Goal: Task Accomplishment & Management: Use online tool/utility

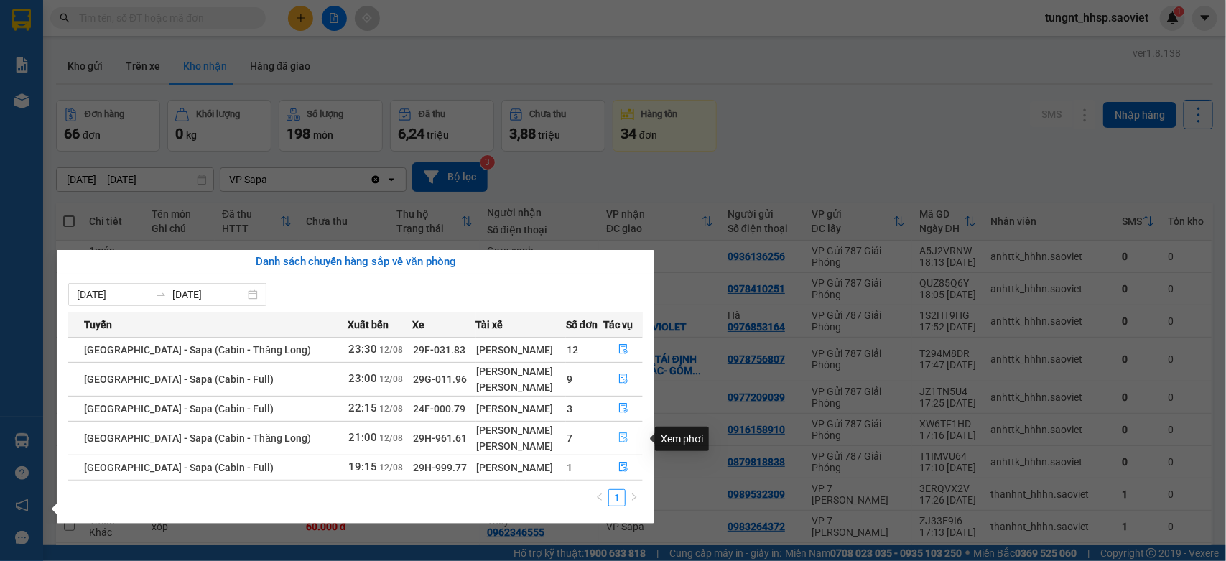
click at [614, 439] on button "button" at bounding box center [623, 438] width 38 height 23
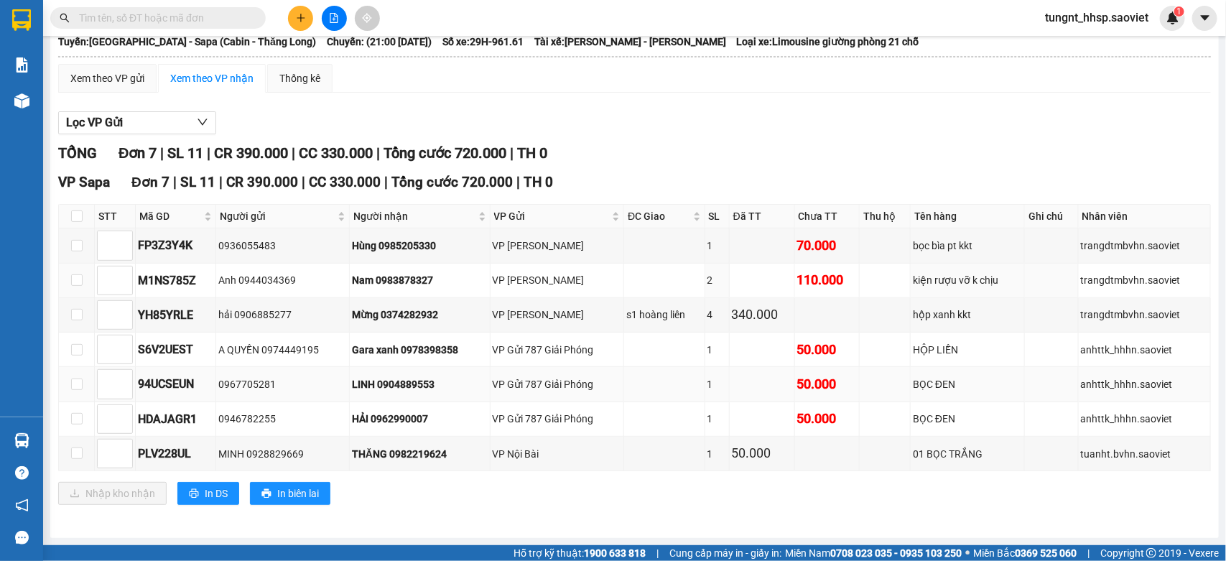
scroll to position [101, 0]
click at [76, 413] on input "checkbox" at bounding box center [76, 418] width 11 height 11
checkbox input "true"
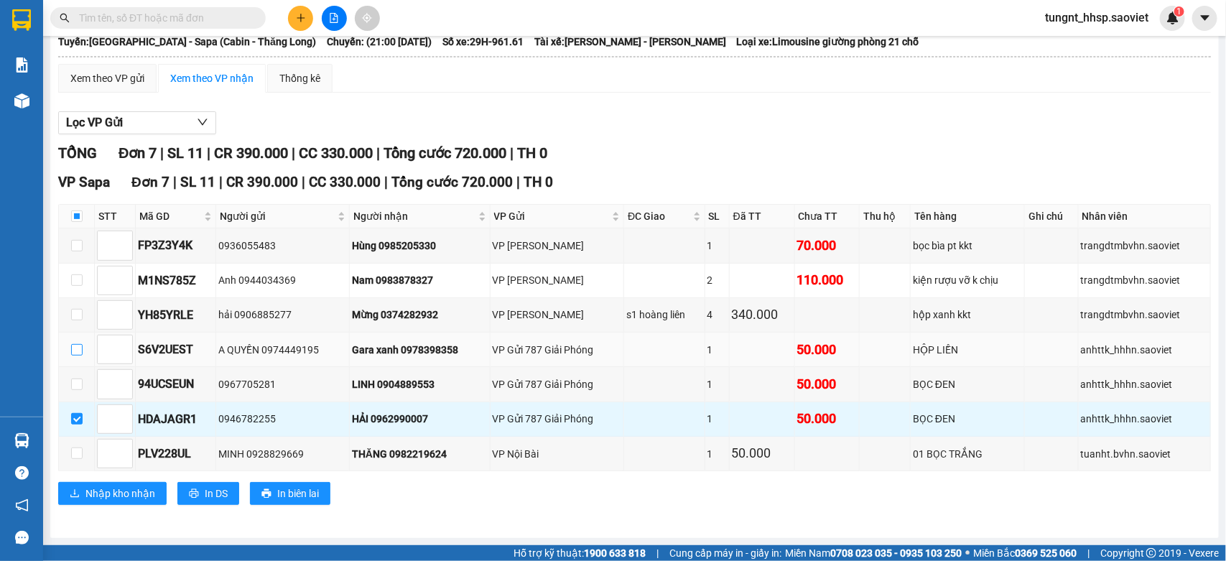
click at [78, 353] on input "checkbox" at bounding box center [76, 349] width 11 height 11
checkbox input "true"
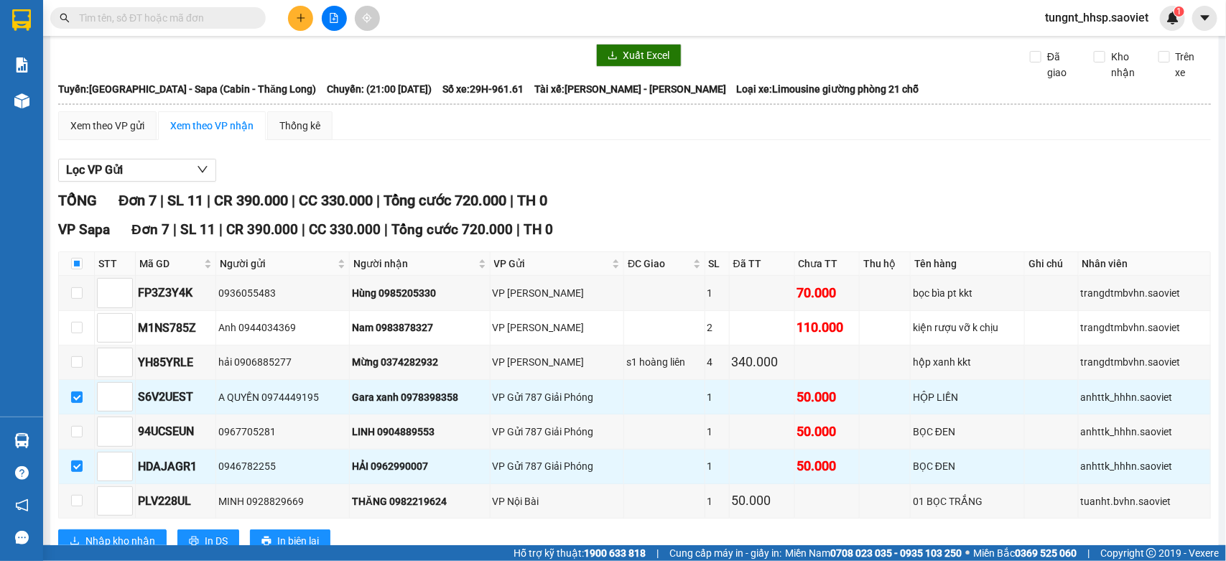
scroll to position [0, 0]
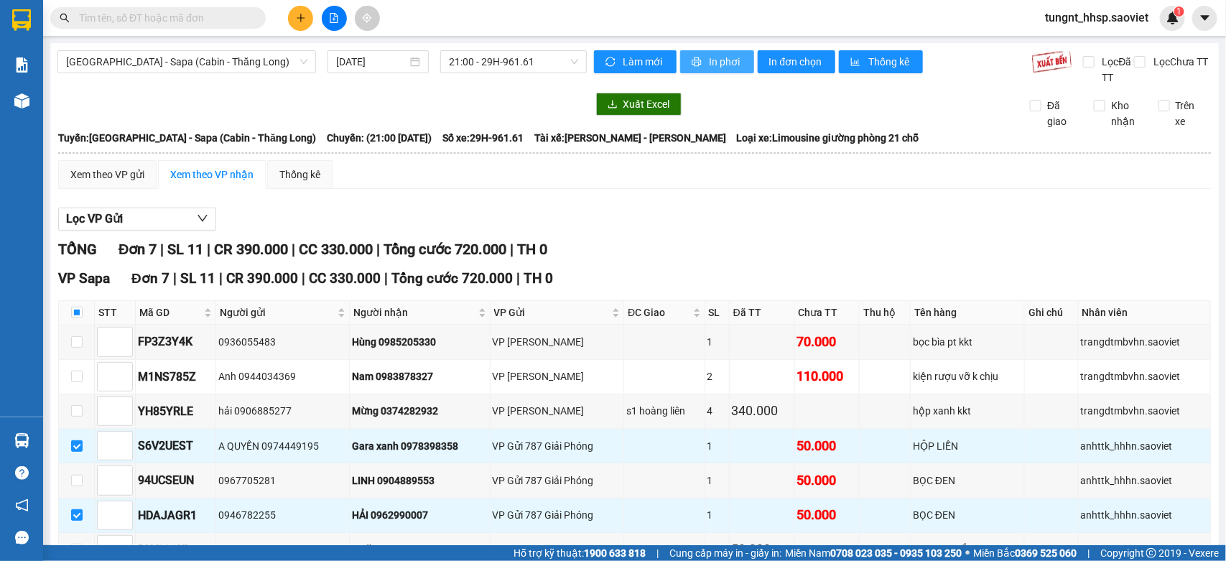
click at [715, 63] on span "In phơi" at bounding box center [726, 62] width 33 height 16
click at [77, 313] on input "checkbox" at bounding box center [76, 312] width 11 height 11
checkbox input "true"
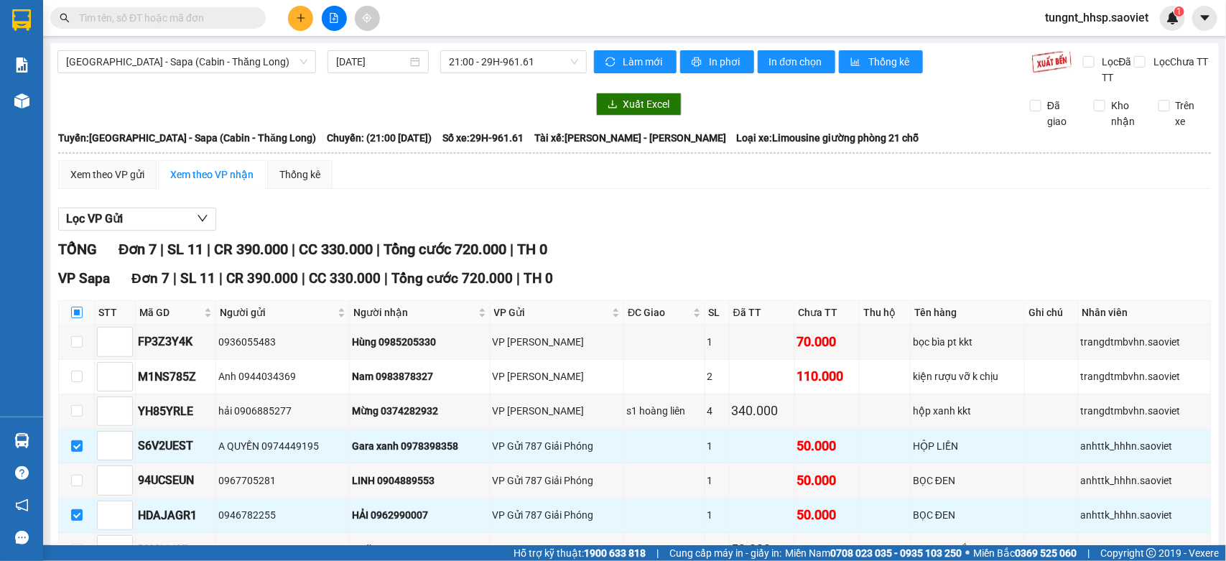
checkbox input "true"
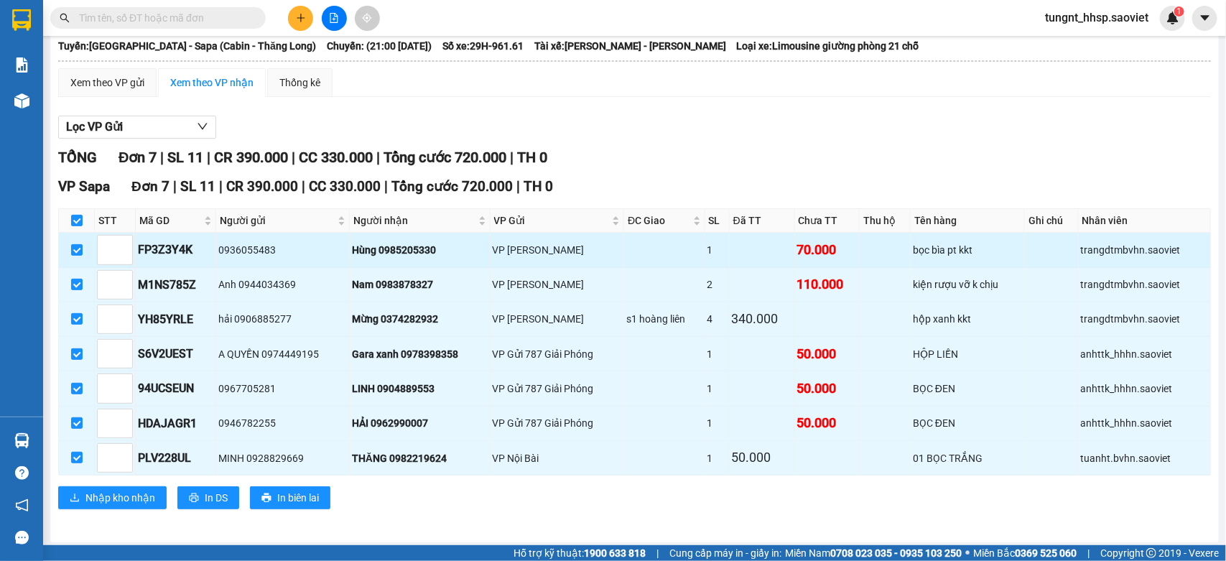
scroll to position [101, 0]
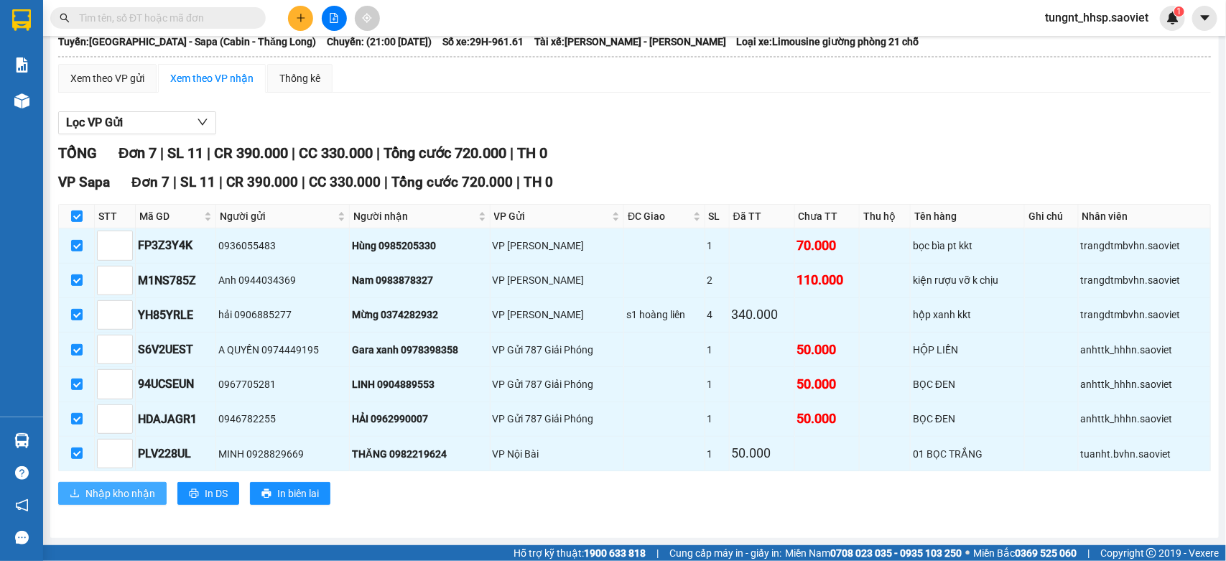
click at [130, 483] on button "Nhập kho nhận" at bounding box center [112, 493] width 108 height 23
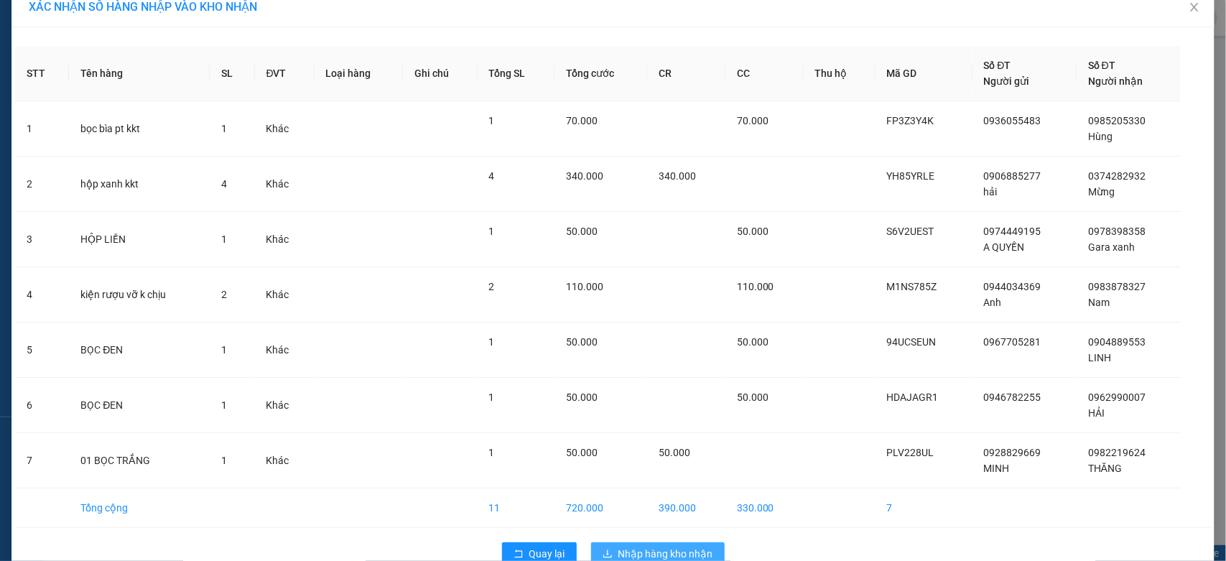
scroll to position [52, 0]
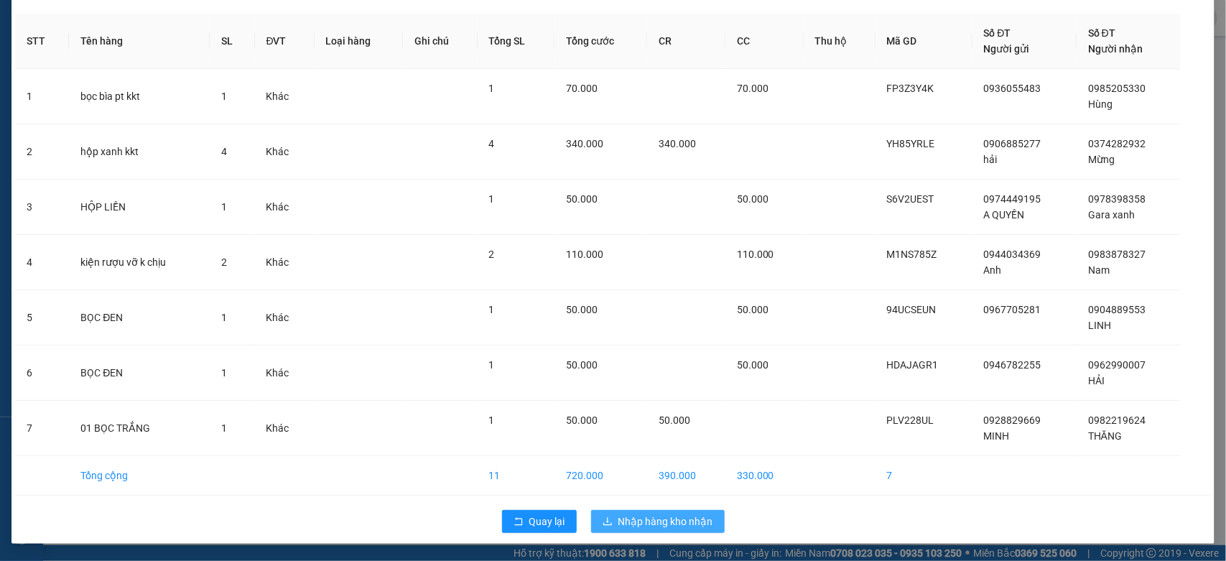
click at [677, 522] on span "Nhập hàng kho nhận" at bounding box center [665, 521] width 95 height 16
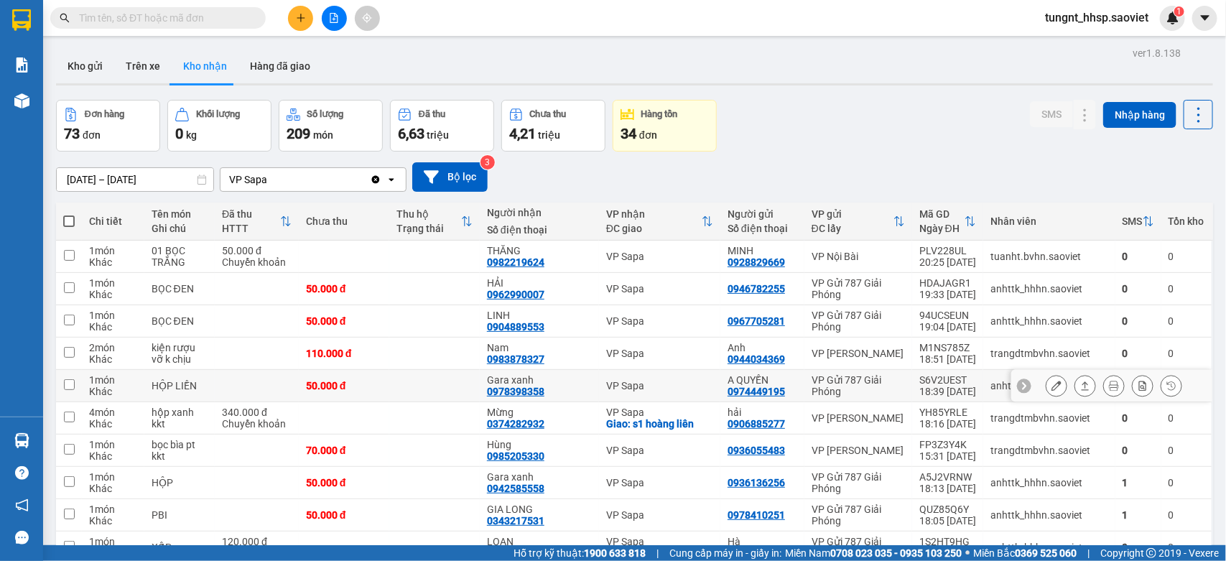
click at [244, 376] on td at bounding box center [257, 386] width 84 height 32
checkbox input "true"
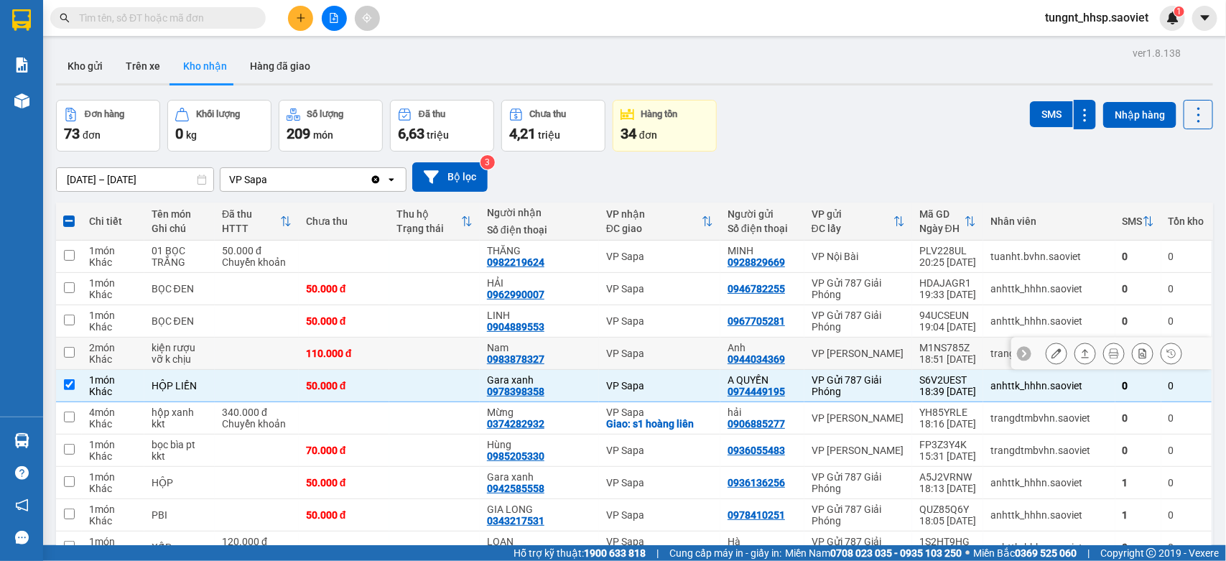
drag, startPoint x: 206, startPoint y: 347, endPoint x: 180, endPoint y: 327, distance: 32.3
click at [203, 343] on div "kiện rượu vỡ k chịu" at bounding box center [180, 353] width 56 height 23
checkbox input "true"
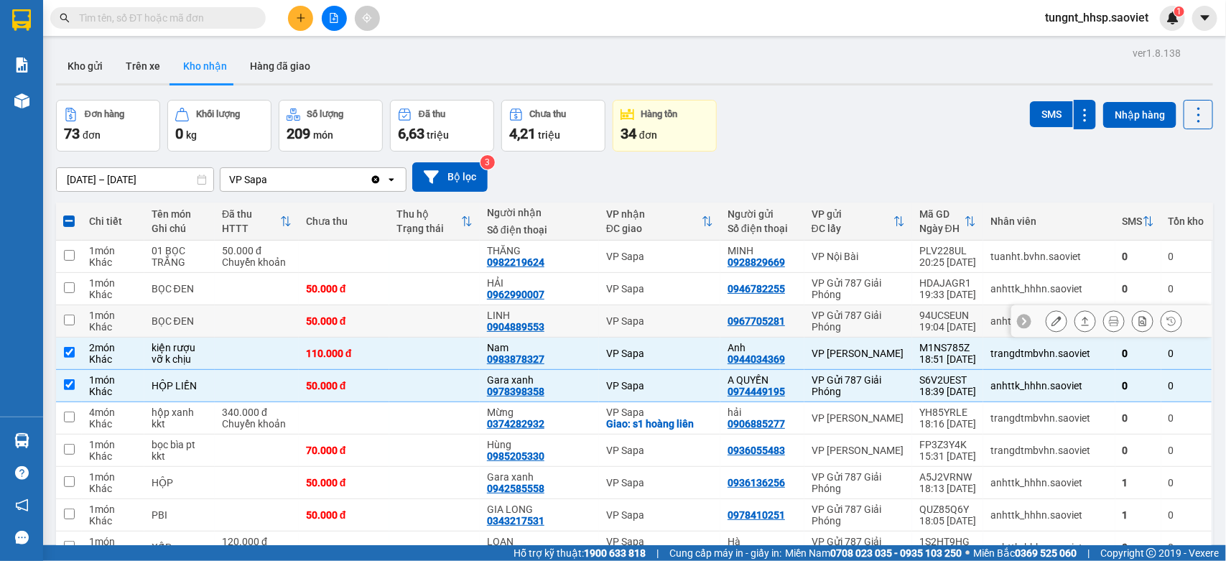
drag, startPoint x: 175, startPoint y: 323, endPoint x: 165, endPoint y: 310, distance: 15.9
click at [174, 322] on div "BỌC ĐEN" at bounding box center [180, 320] width 56 height 11
checkbox input "true"
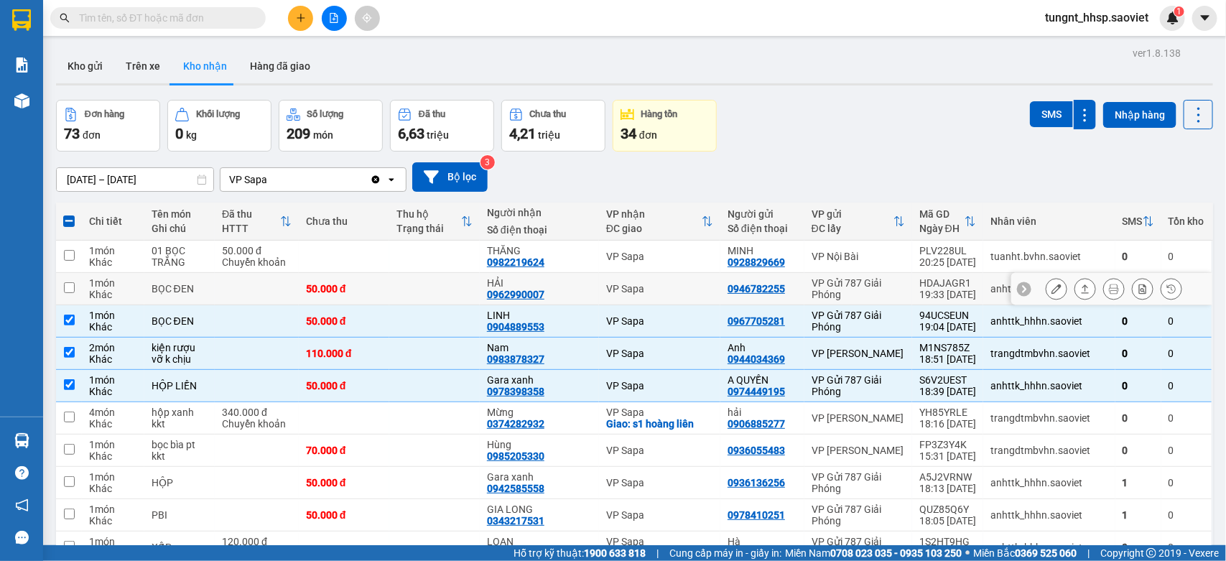
drag, startPoint x: 158, startPoint y: 285, endPoint x: 147, endPoint y: 262, distance: 25.4
click at [156, 283] on div "BỌC ĐEN" at bounding box center [180, 288] width 56 height 11
checkbox input "true"
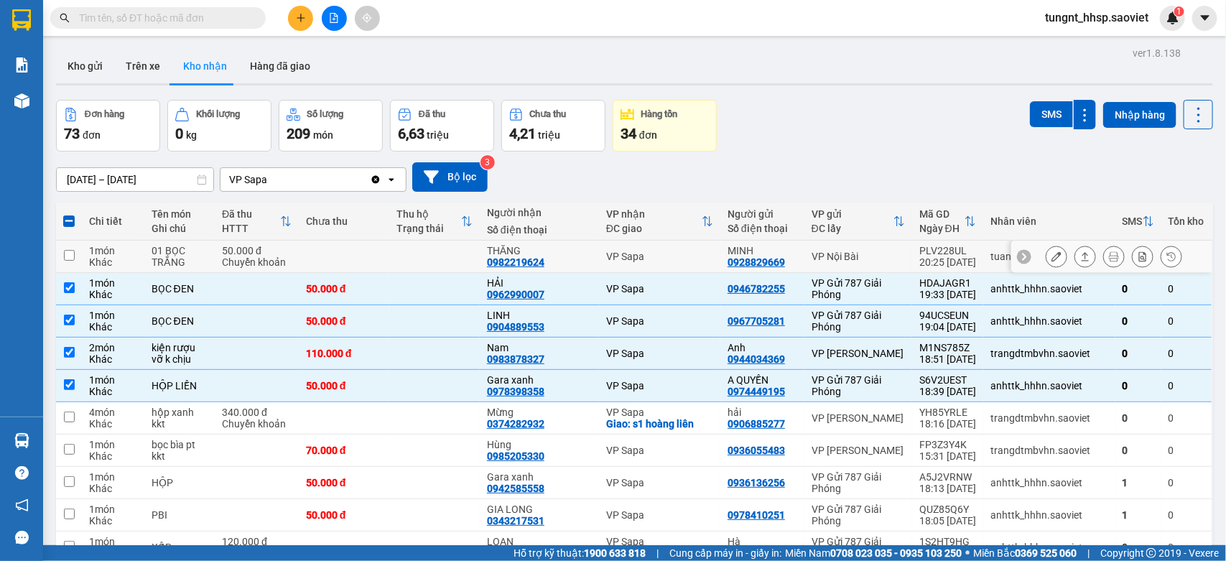
click at [144, 259] on td "1 món Khác" at bounding box center [113, 257] width 62 height 32
checkbox input "true"
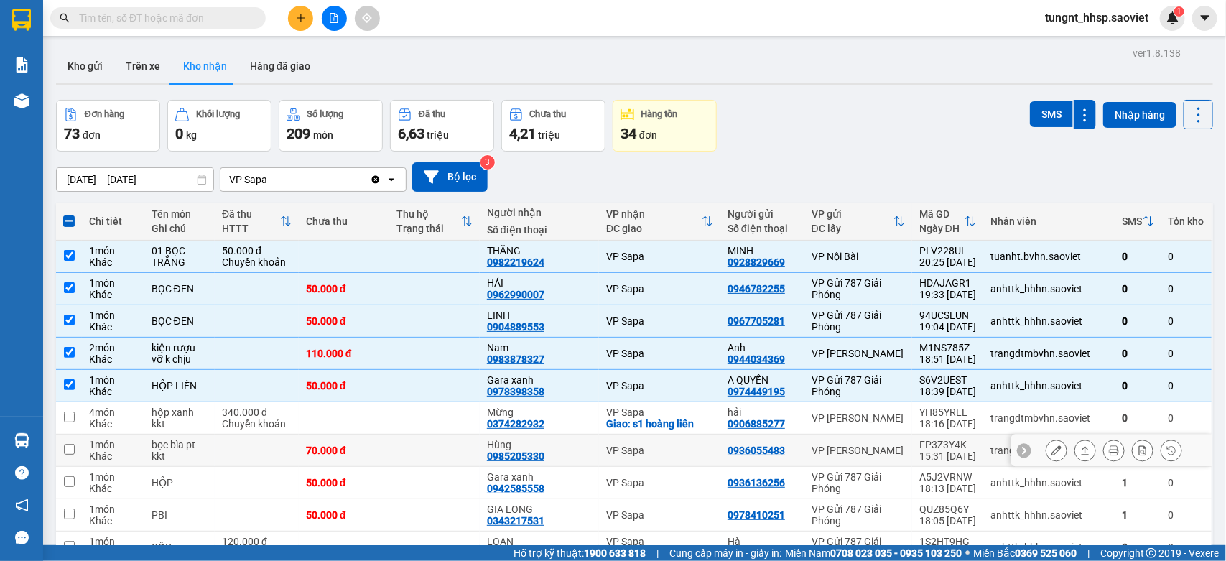
click at [282, 464] on td at bounding box center [257, 450] width 84 height 32
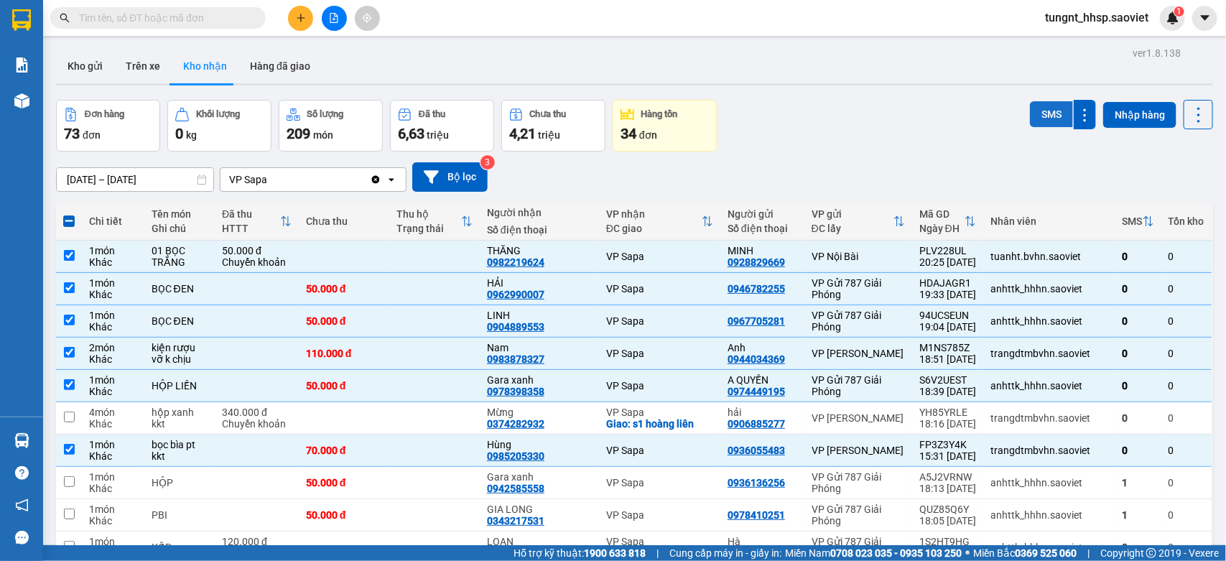
click at [1042, 110] on button "SMS" at bounding box center [1051, 114] width 43 height 26
click at [1188, 119] on icon at bounding box center [1198, 115] width 20 height 20
click at [1165, 178] on span "Làm mới" at bounding box center [1162, 179] width 39 height 14
click at [103, 454] on div "Khác" at bounding box center [113, 455] width 48 height 11
checkbox input "false"
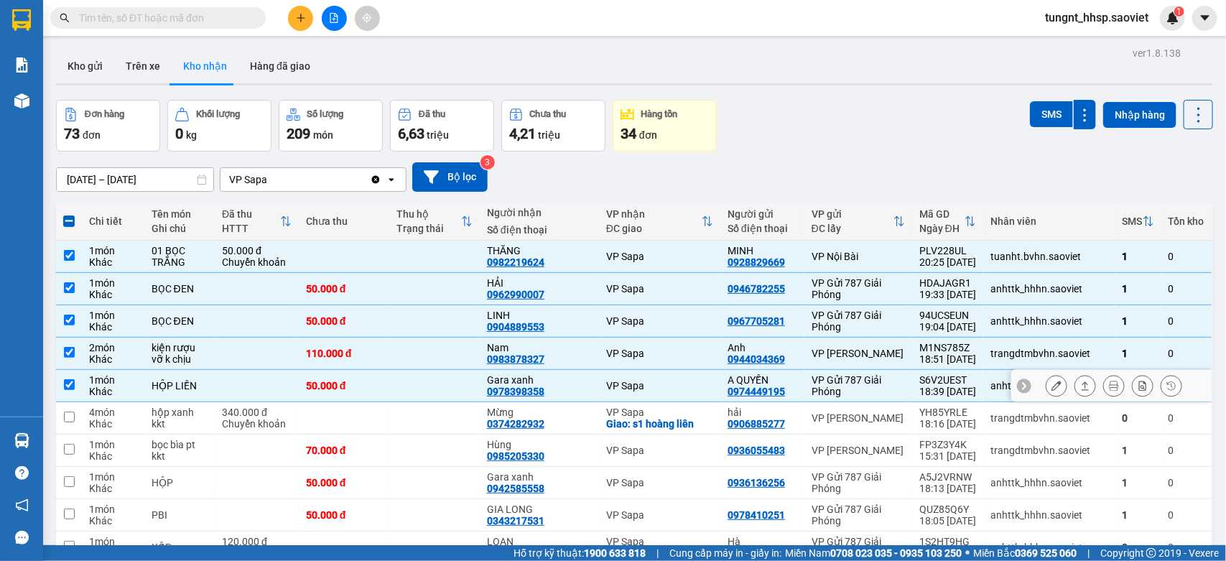
drag, startPoint x: 88, startPoint y: 377, endPoint x: 84, endPoint y: 364, distance: 13.4
click at [87, 376] on td "1 món Khác" at bounding box center [113, 386] width 62 height 32
checkbox input "false"
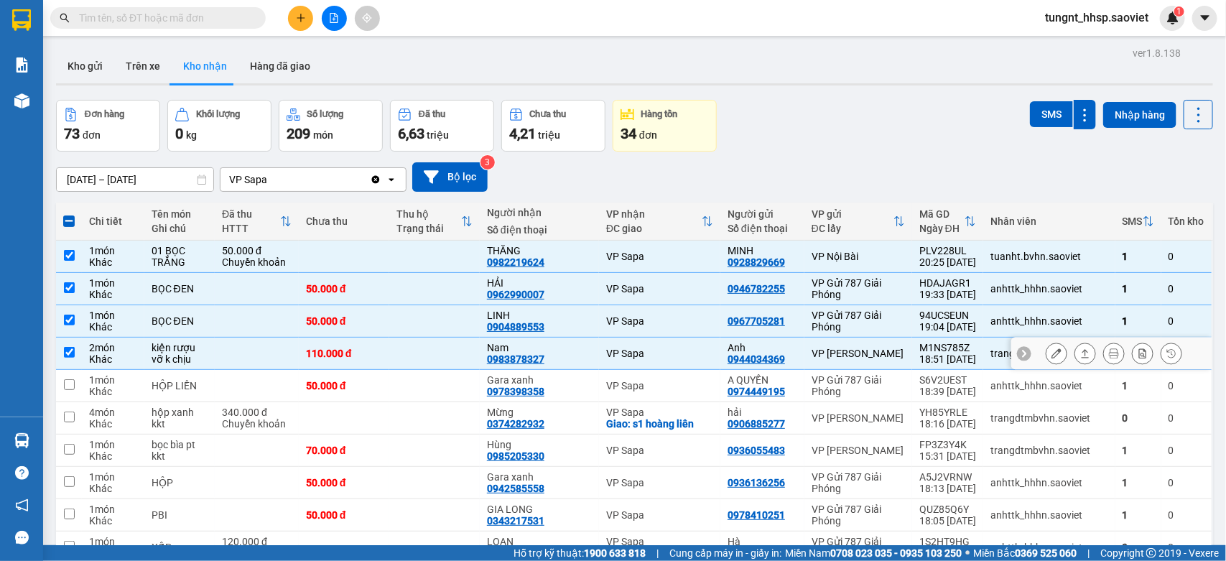
drag, startPoint x: 84, startPoint y: 357, endPoint x: 80, endPoint y: 329, distance: 28.3
click at [84, 350] on td "2 món Khác" at bounding box center [113, 354] width 62 height 32
checkbox input "false"
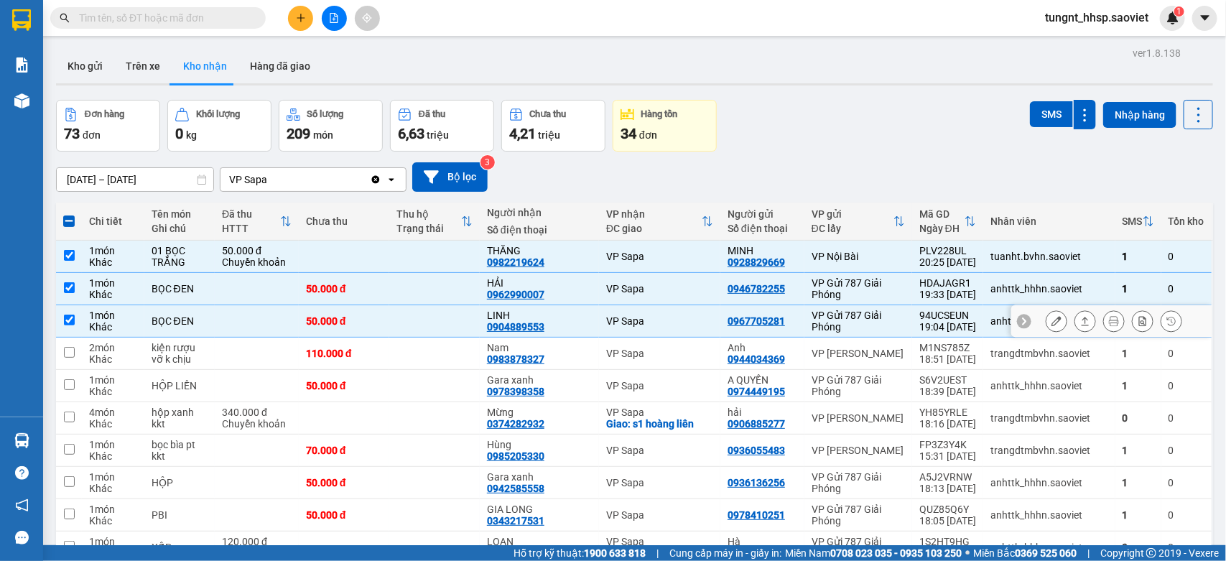
drag, startPoint x: 74, startPoint y: 317, endPoint x: 75, endPoint y: 298, distance: 18.7
click at [74, 314] on td at bounding box center [69, 321] width 26 height 32
checkbox input "false"
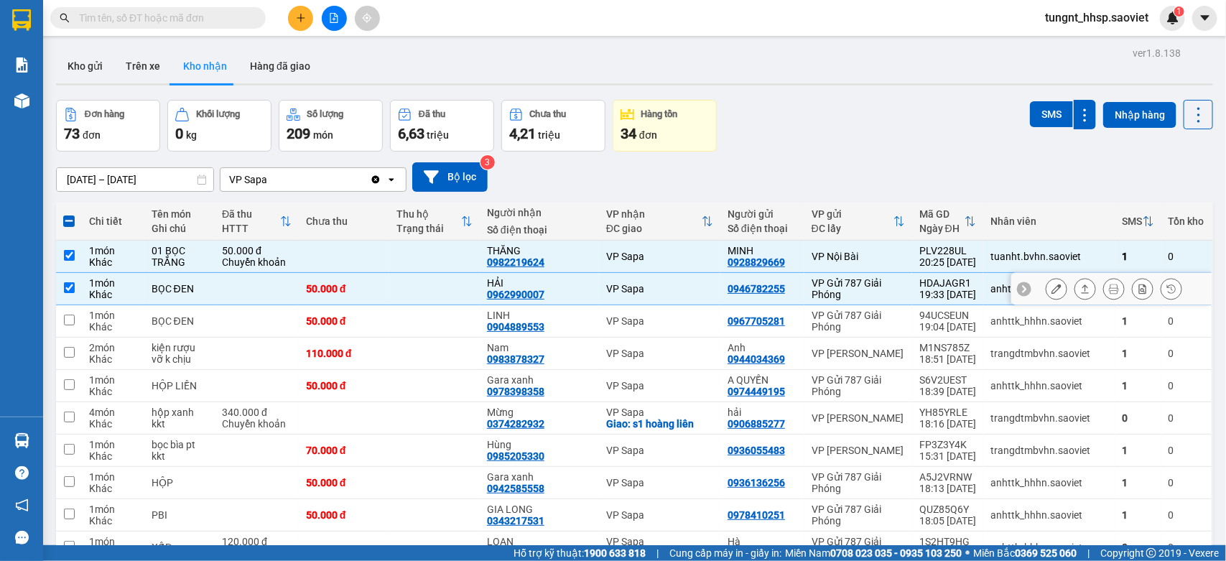
drag, startPoint x: 75, startPoint y: 294, endPoint x: 75, endPoint y: 284, distance: 10.1
click at [76, 289] on td at bounding box center [69, 289] width 26 height 32
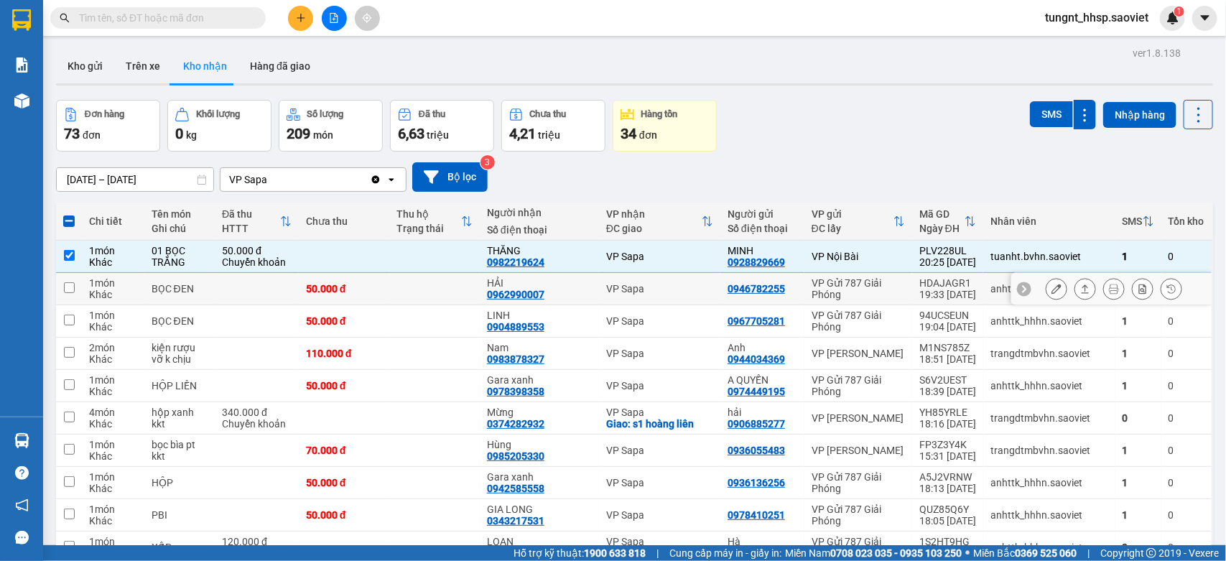
checkbox input "false"
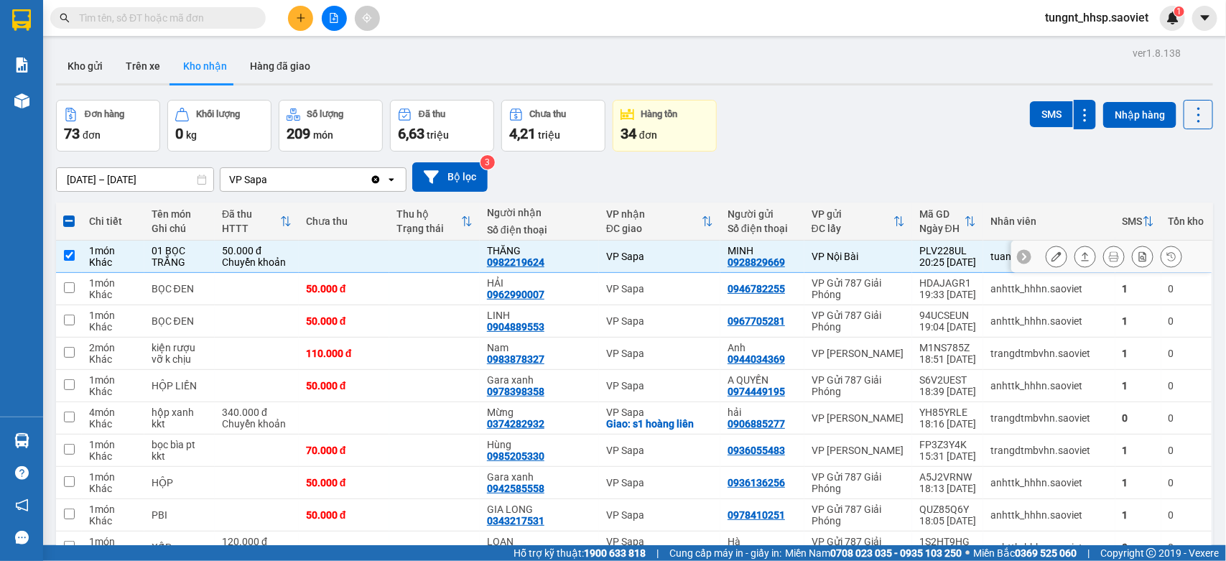
click at [75, 260] on td at bounding box center [69, 257] width 26 height 32
checkbox input "false"
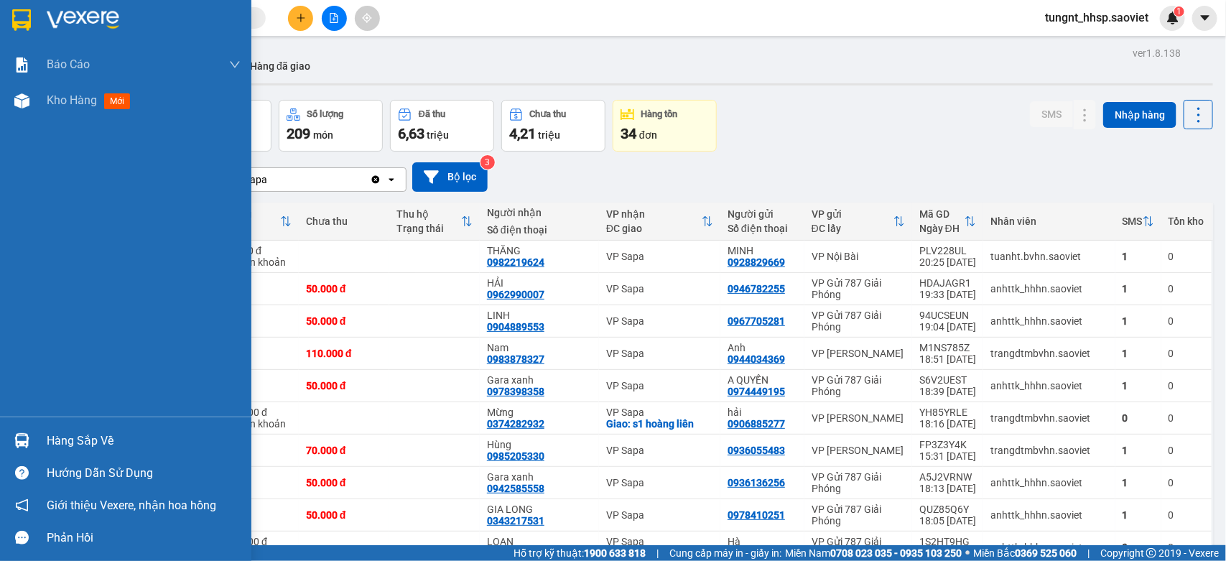
click at [67, 454] on div "Hàng sắp về" at bounding box center [125, 440] width 251 height 32
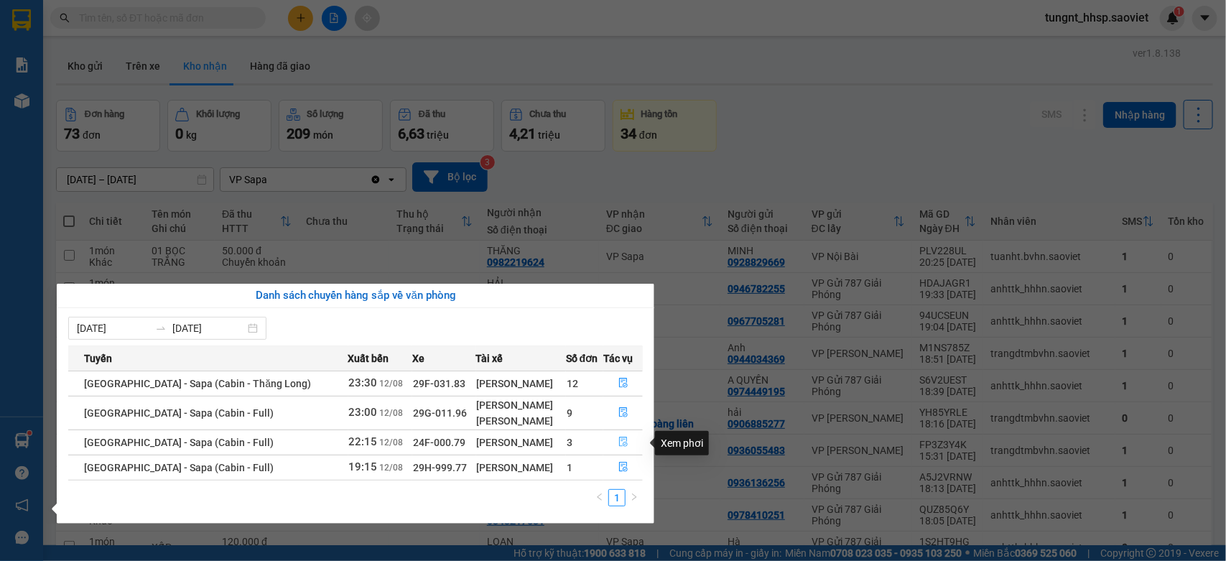
click at [609, 437] on button "button" at bounding box center [623, 442] width 38 height 23
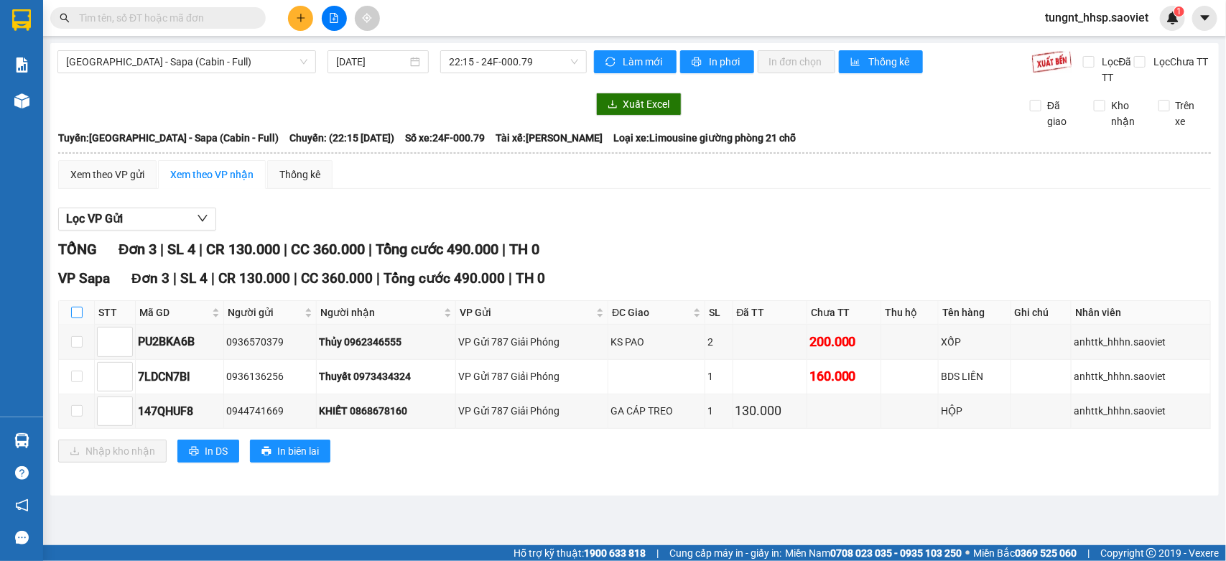
click at [73, 313] on input "checkbox" at bounding box center [76, 312] width 11 height 11
checkbox input "true"
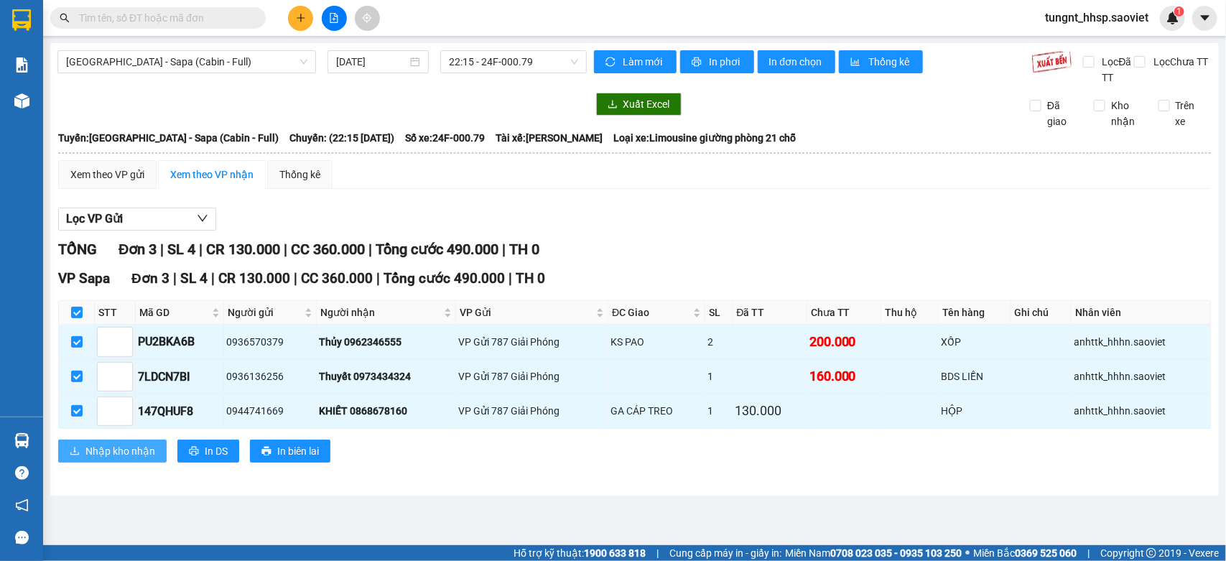
click at [111, 450] on span "Nhập kho nhận" at bounding box center [120, 451] width 70 height 16
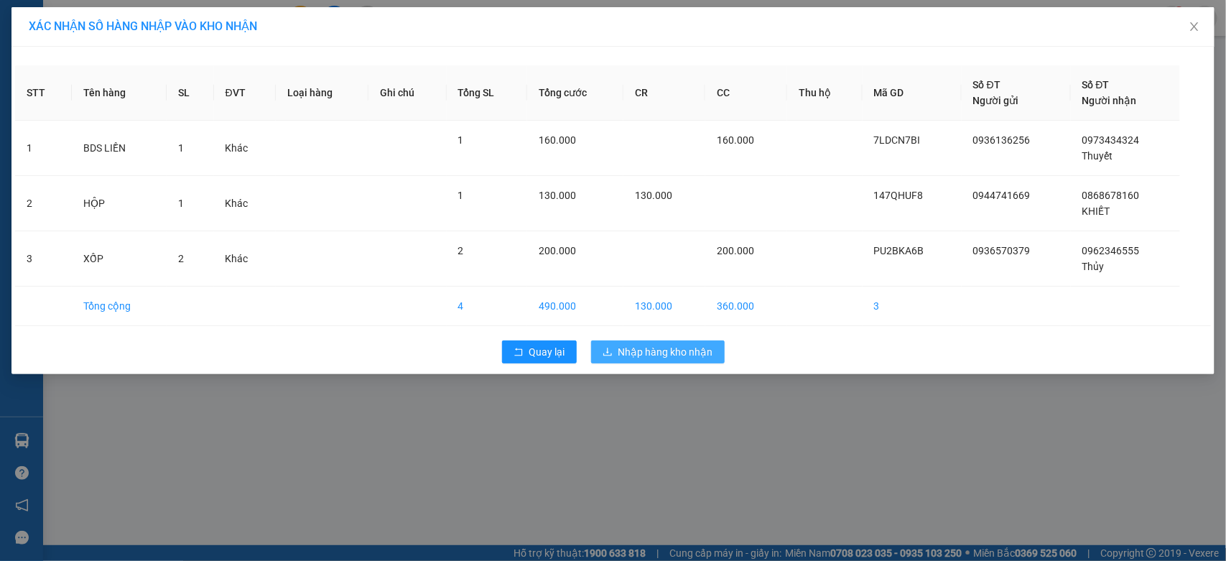
click at [684, 356] on span "Nhập hàng kho nhận" at bounding box center [665, 352] width 95 height 16
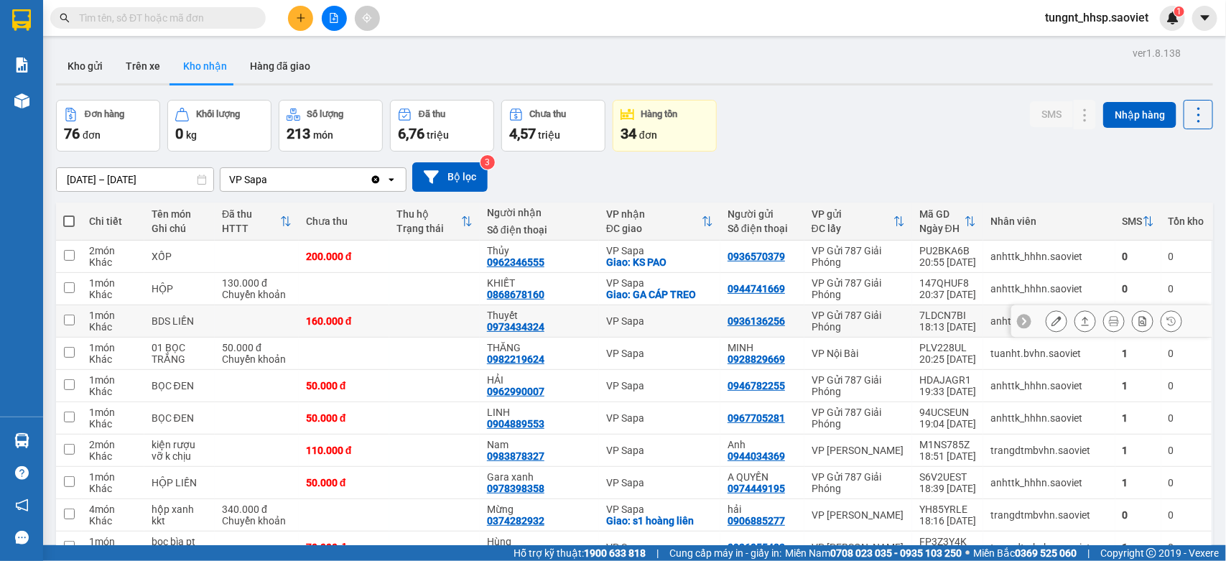
click at [643, 325] on div "VP Sapa" at bounding box center [659, 320] width 107 height 11
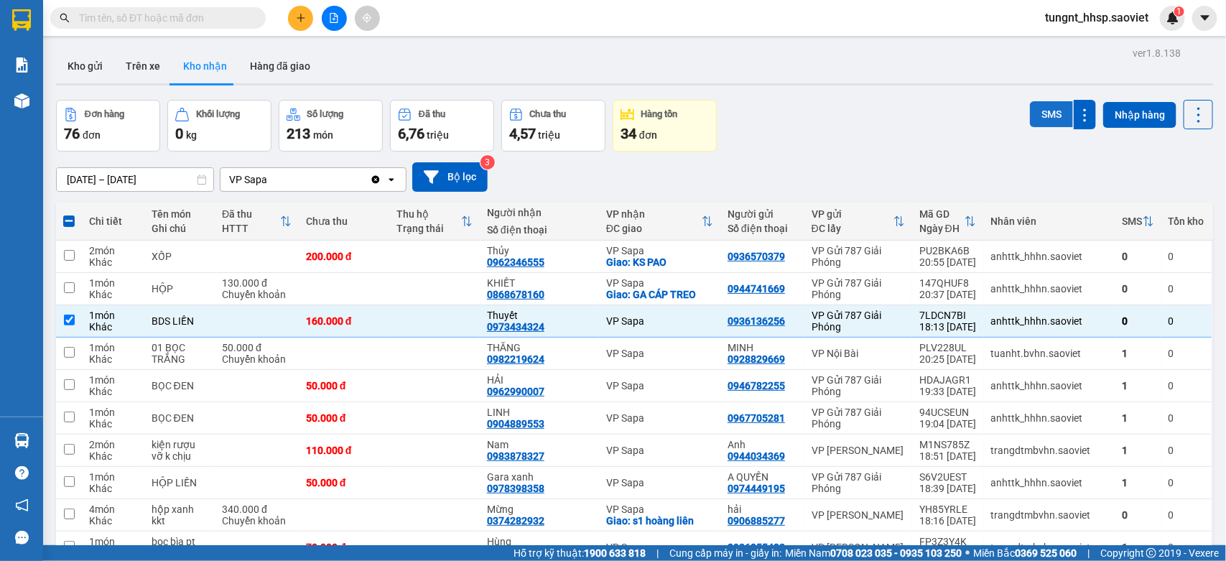
click at [1036, 108] on button "SMS" at bounding box center [1051, 114] width 43 height 26
click at [429, 325] on td at bounding box center [434, 321] width 90 height 32
checkbox input "false"
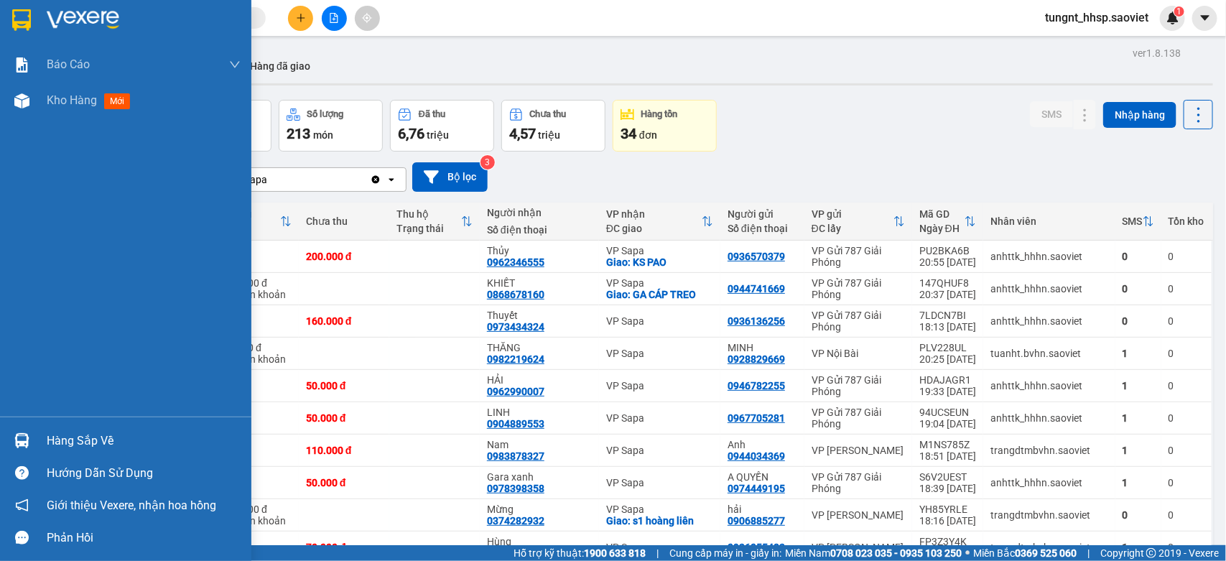
click at [80, 431] on div "Hàng sắp về" at bounding box center [144, 441] width 194 height 22
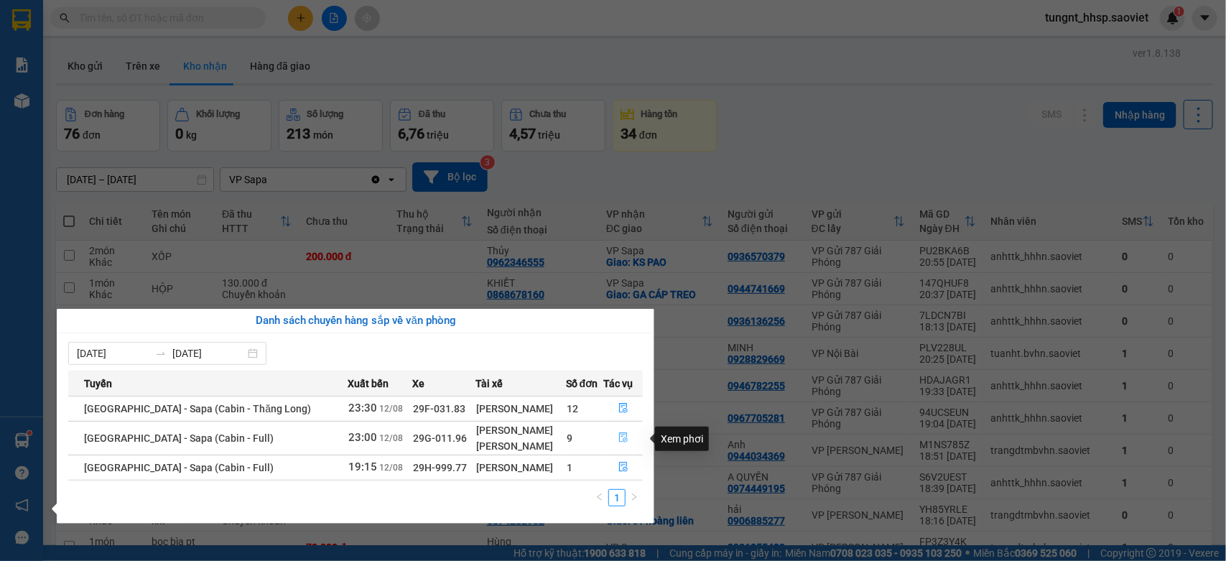
click at [623, 436] on icon "file-done" at bounding box center [623, 437] width 10 height 10
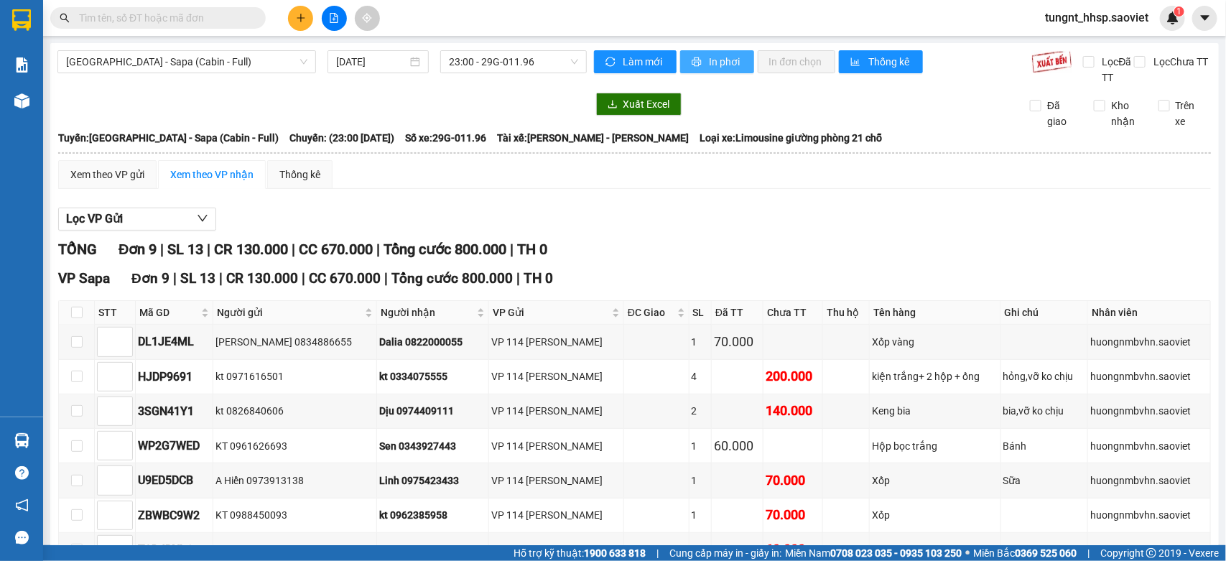
click at [710, 62] on span "In phơi" at bounding box center [726, 62] width 33 height 16
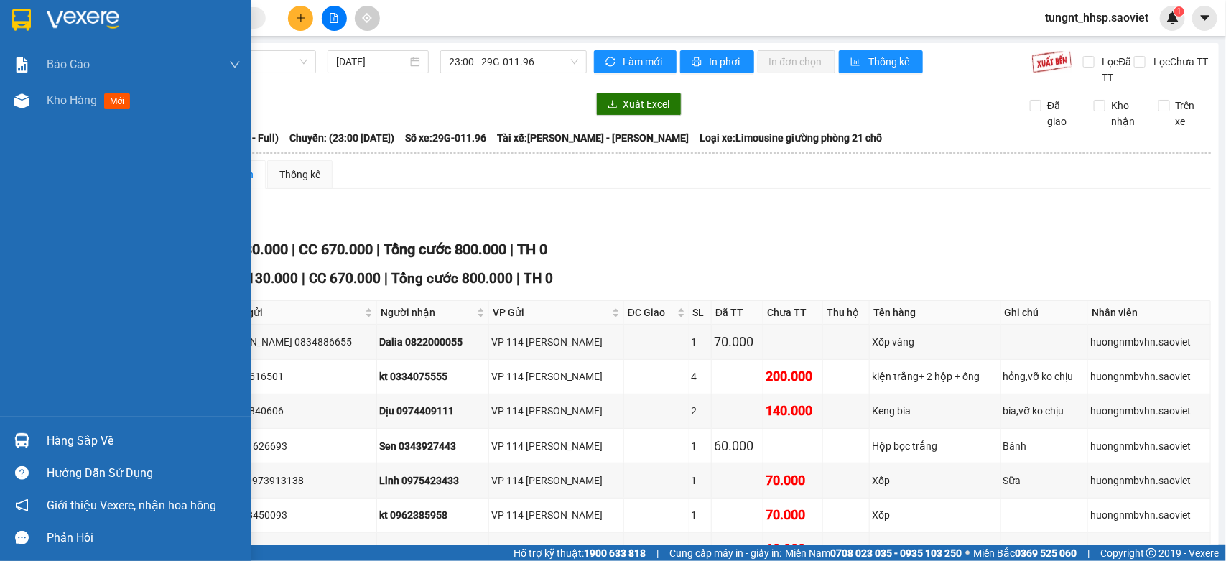
click at [55, 435] on div "Hàng sắp về" at bounding box center [144, 441] width 194 height 22
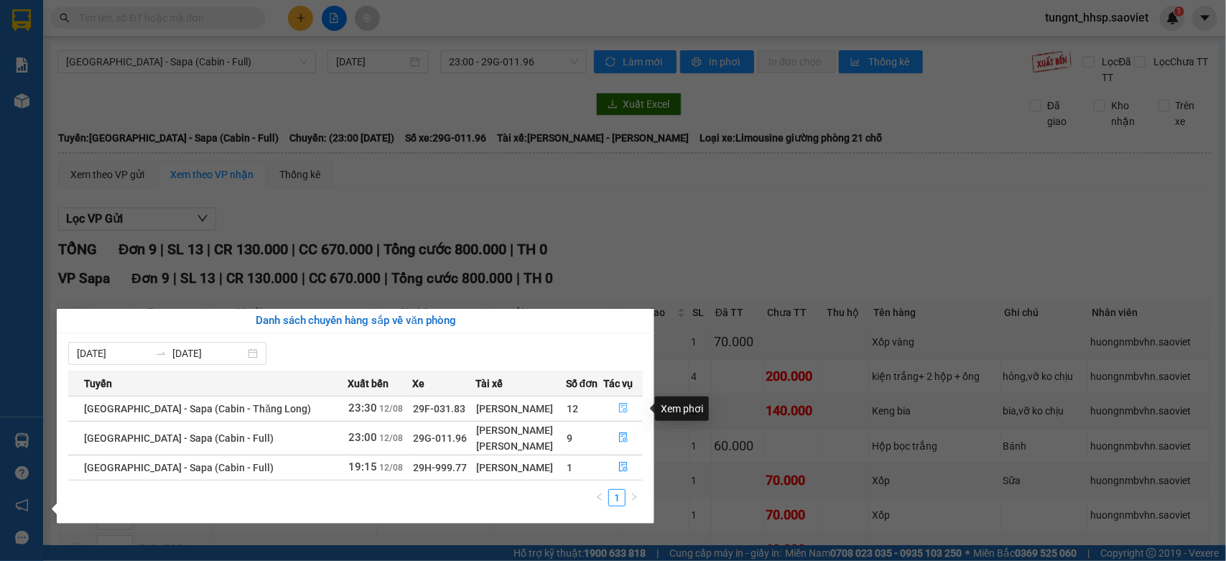
click at [621, 403] on button "button" at bounding box center [623, 408] width 38 height 23
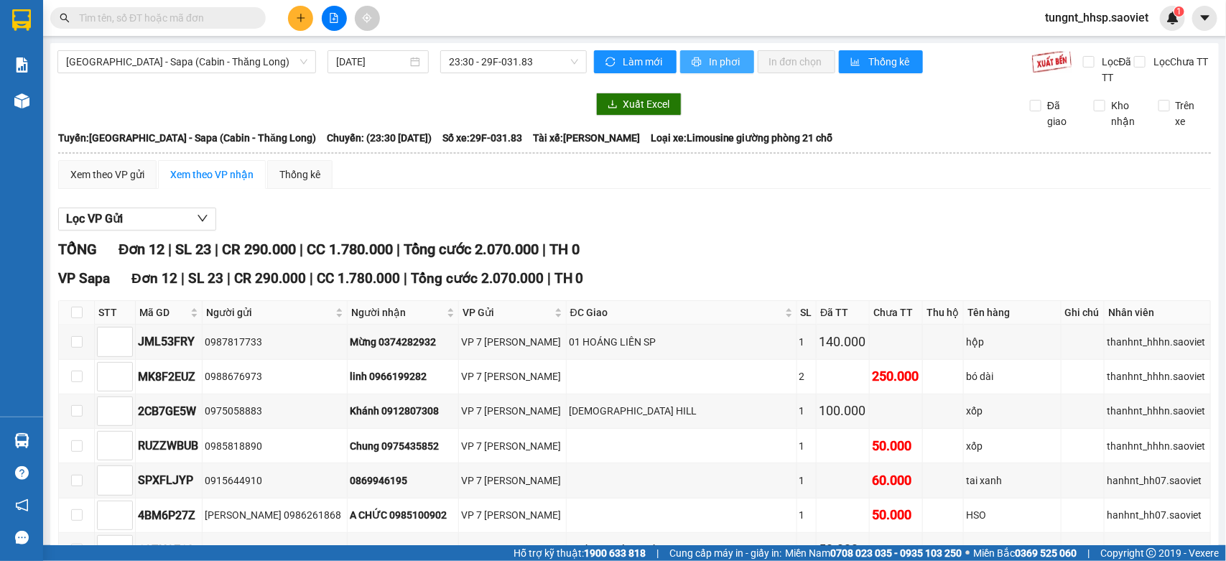
click at [717, 60] on span "In phơi" at bounding box center [726, 62] width 33 height 16
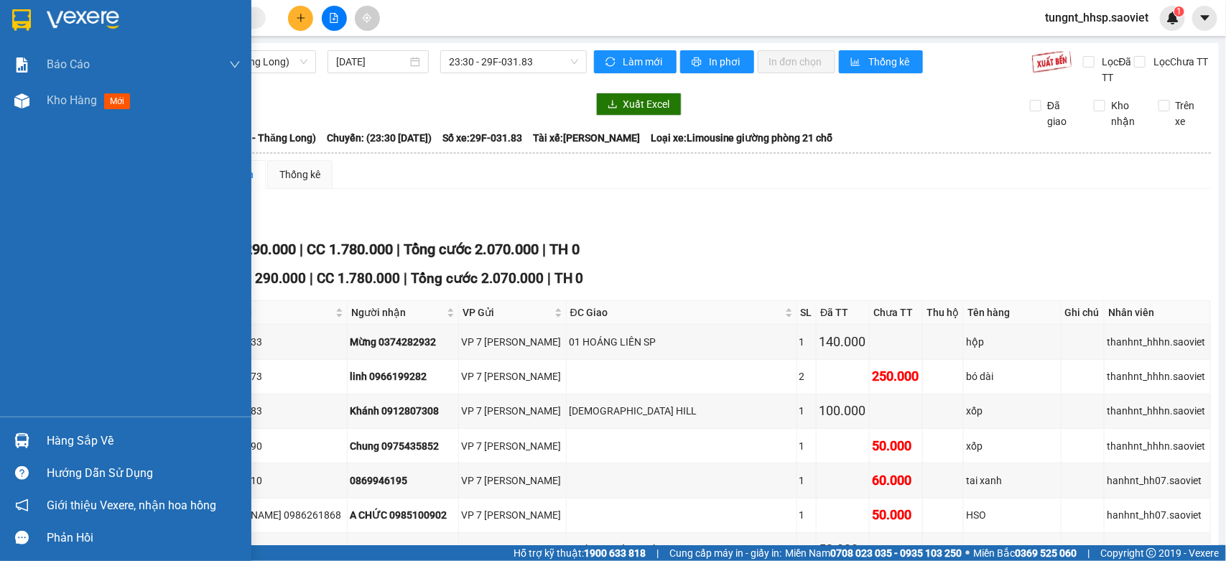
click at [57, 439] on div "Hàng sắp về" at bounding box center [144, 441] width 194 height 22
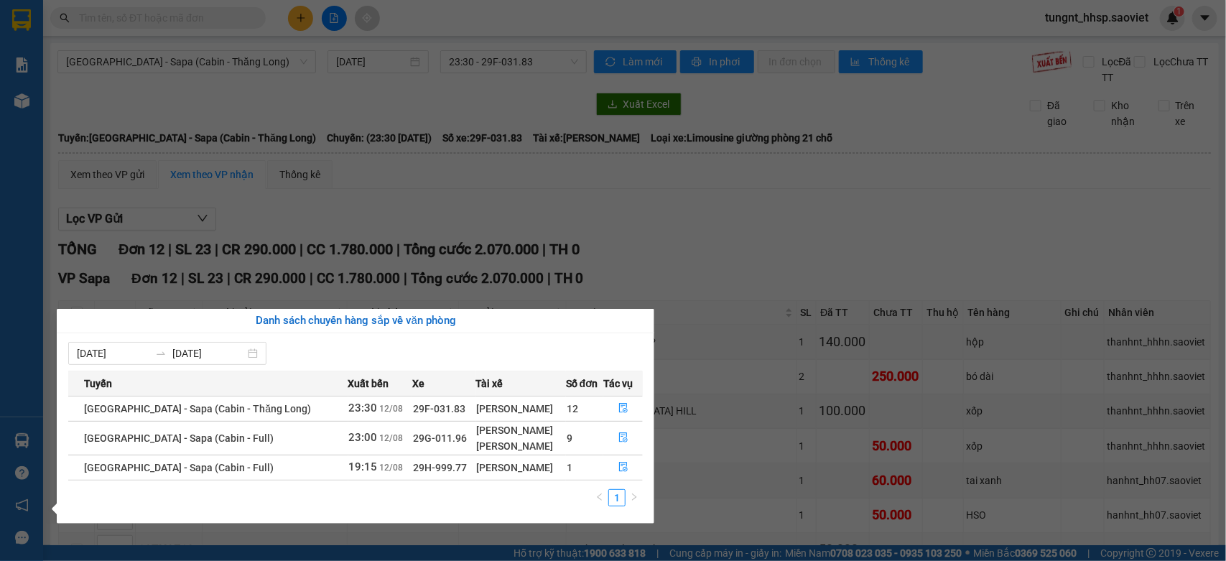
click at [406, 506] on div "1" at bounding box center [355, 502] width 574 height 26
click at [759, 239] on section "Kết quả tìm kiếm ( 0 ) Bộ lọc No Data tungnt_hhsp.saoviet 1 Báo cáo 1B. Chi tiế…" at bounding box center [613, 280] width 1226 height 561
